Goal: Task Accomplishment & Management: Manage account settings

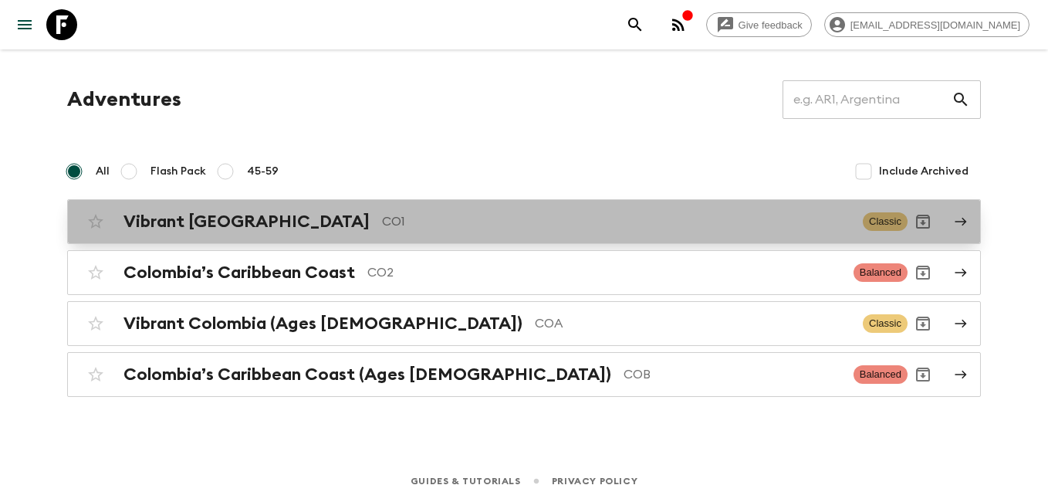
click at [182, 217] on h2 "Vibrant [GEOGRAPHIC_DATA]" at bounding box center [246, 221] width 246 height 20
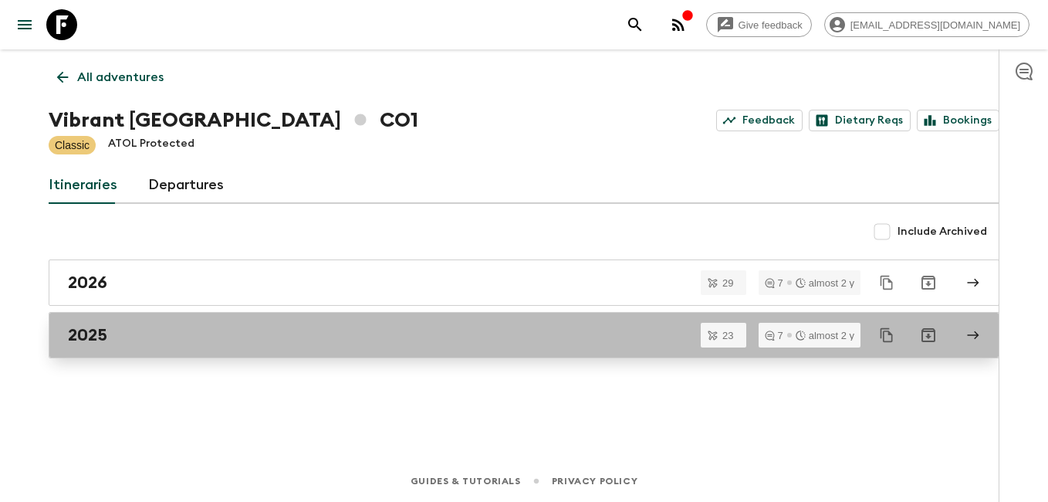
click at [175, 341] on div "2025" at bounding box center [509, 335] width 883 height 20
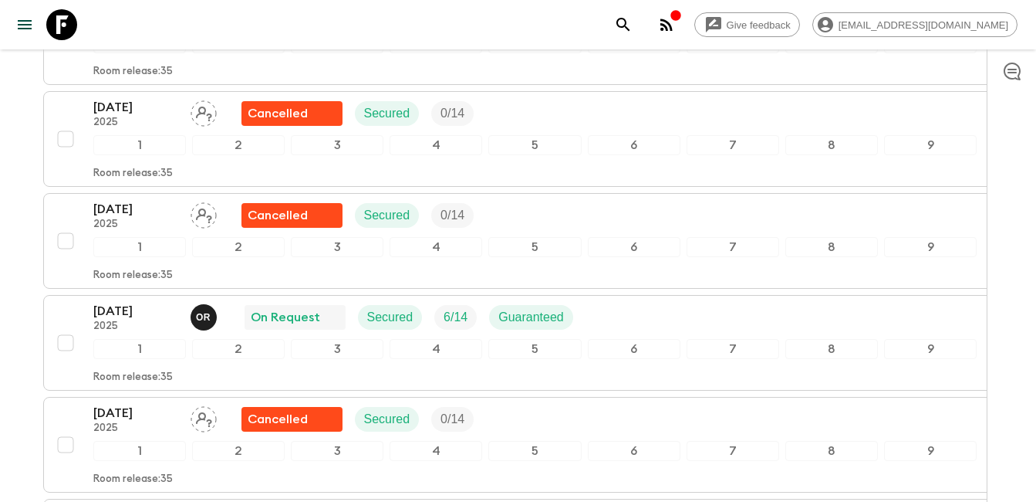
scroll to position [540, 0]
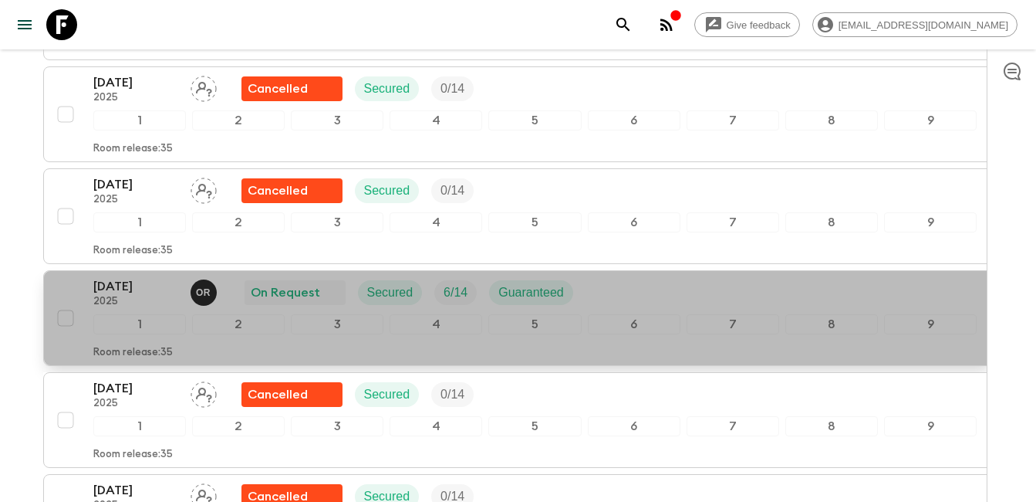
click at [144, 282] on p "[DATE]" at bounding box center [135, 286] width 85 height 19
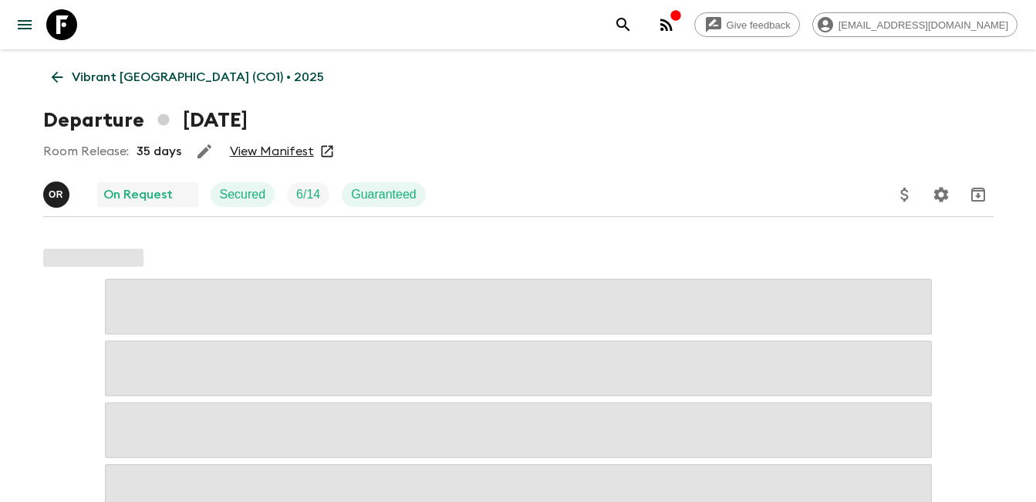
click at [289, 157] on link "View Manifest" at bounding box center [272, 151] width 84 height 15
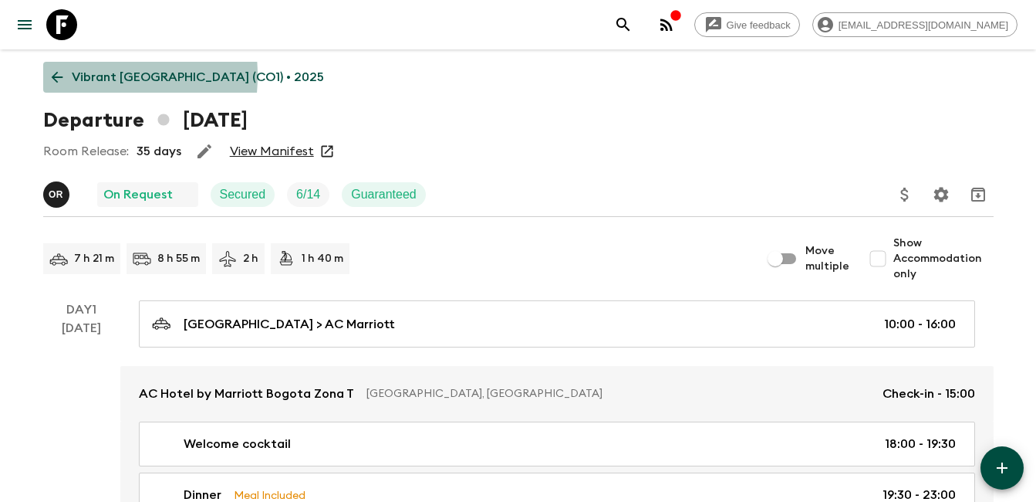
click at [55, 76] on icon at bounding box center [57, 77] width 17 height 17
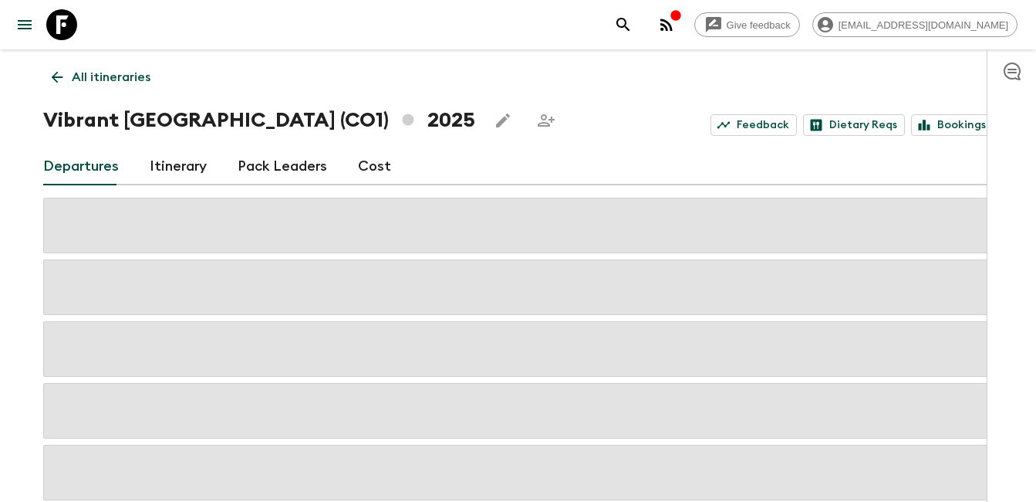
click at [358, 177] on link "Cost" at bounding box center [374, 166] width 33 height 37
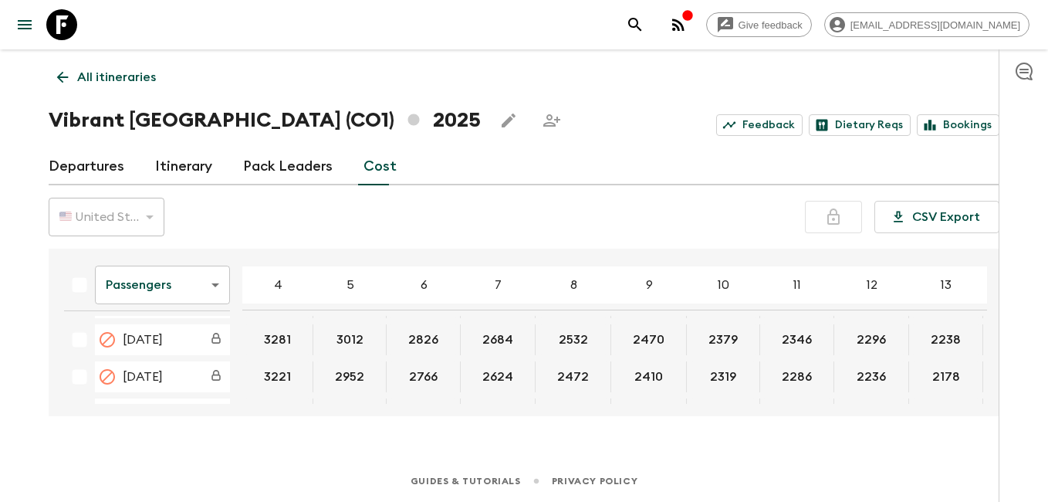
scroll to position [617, 0]
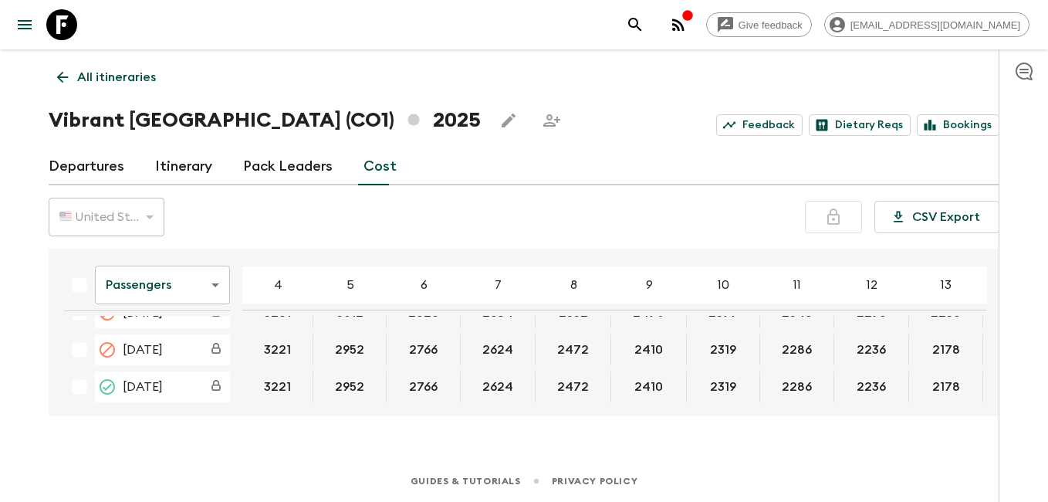
click at [203, 283] on body "Give feedback [EMAIL_ADDRESS][DOMAIN_NAME] All itineraries Vibrant [GEOGRAPHIC_…" at bounding box center [524, 251] width 1048 height 502
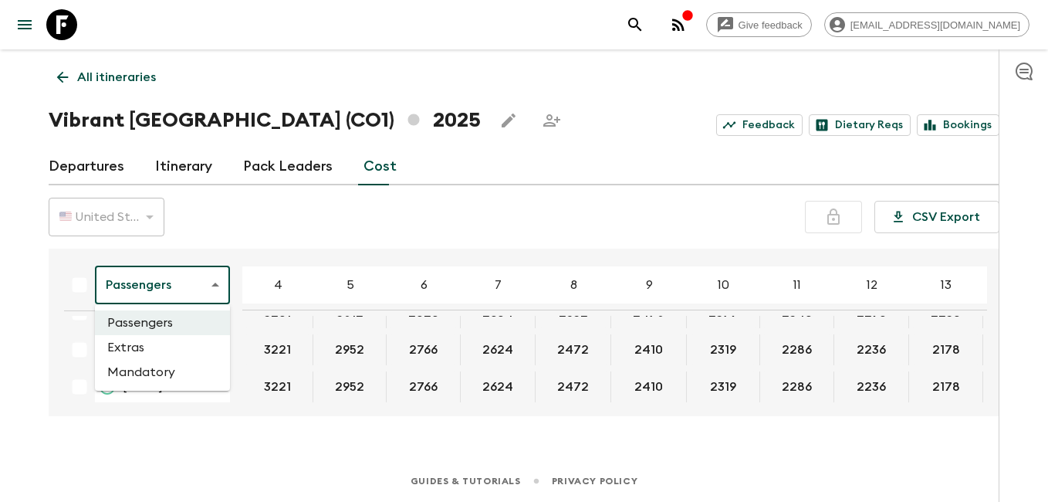
click at [165, 350] on li "Extras" at bounding box center [162, 347] width 135 height 25
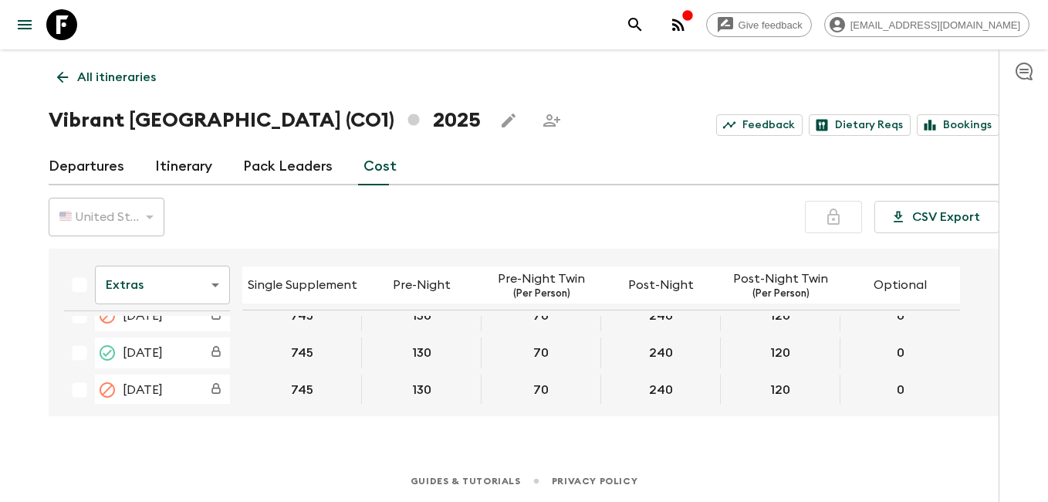
scroll to position [617, 0]
